Goal: Transaction & Acquisition: Purchase product/service

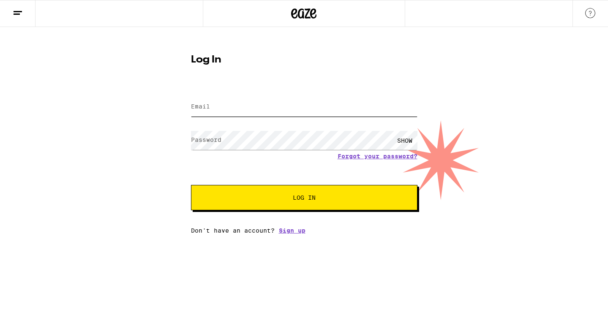
type input "[EMAIL_ADDRESS][DOMAIN_NAME]"
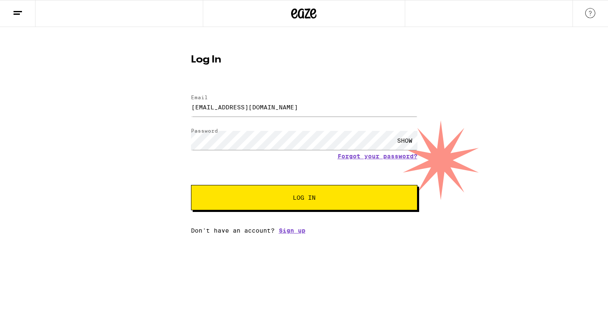
click at [253, 202] on button "Log In" at bounding box center [304, 197] width 227 height 25
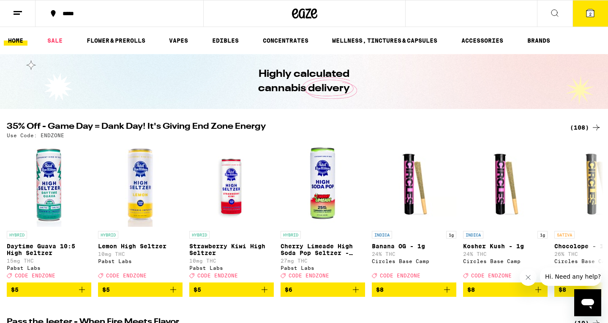
click at [577, 126] on div "(108)" at bounding box center [585, 128] width 31 height 10
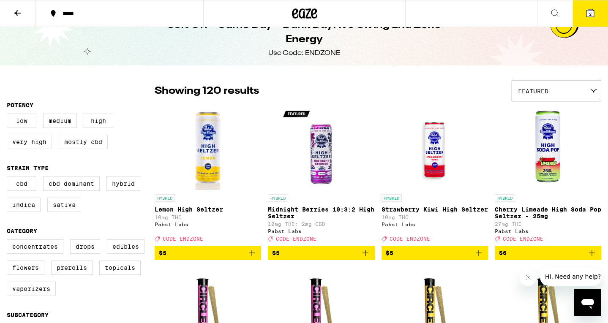
scroll to position [18, 0]
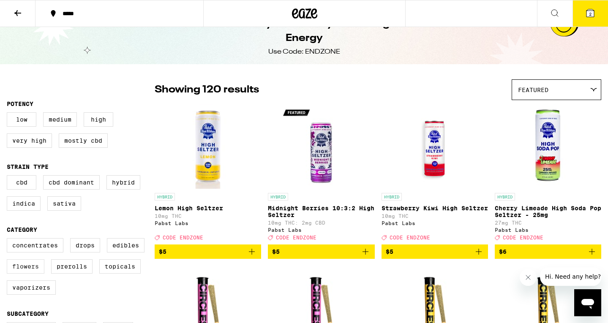
click at [23, 273] on label "Flowers" at bounding box center [26, 267] width 38 height 14
click at [9, 240] on input "Flowers" at bounding box center [8, 240] width 0 height 0
checkbox input "true"
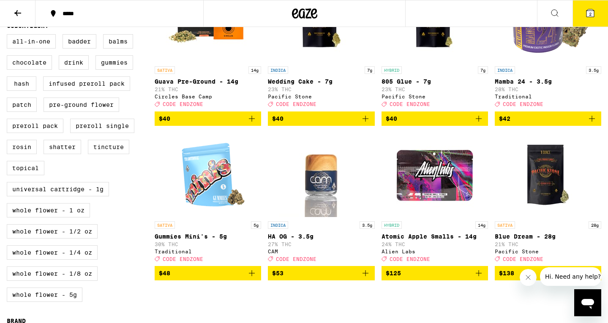
scroll to position [306, 0]
click at [590, 124] on icon "Add to bag" at bounding box center [592, 119] width 10 height 10
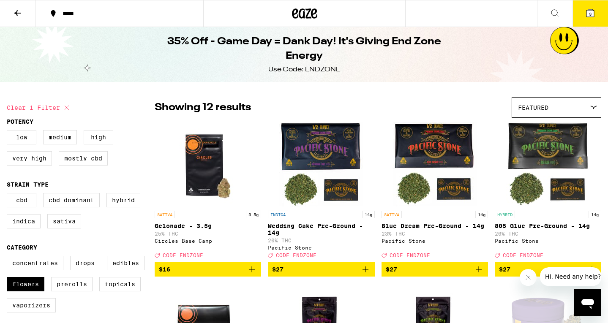
scroll to position [0, 0]
click at [17, 11] on icon at bounding box center [17, 13] width 7 height 6
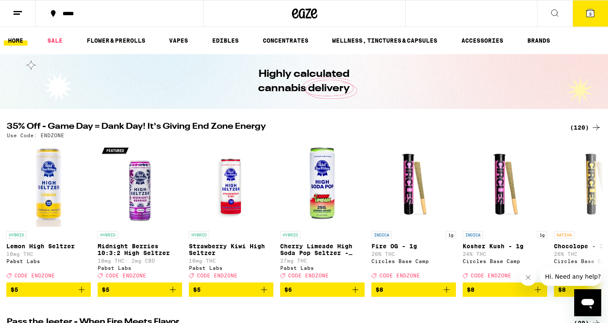
click at [583, 126] on div "(120)" at bounding box center [585, 128] width 31 height 10
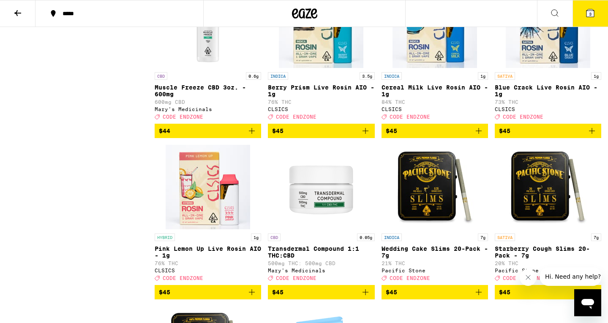
scroll to position [4286, 0]
